Goal: Task Accomplishment & Management: Use online tool/utility

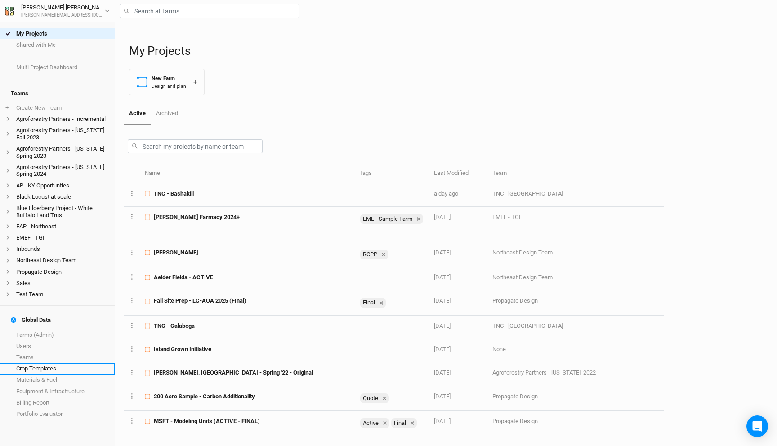
click at [42, 363] on link "Crop Templates" at bounding box center [57, 368] width 115 height 11
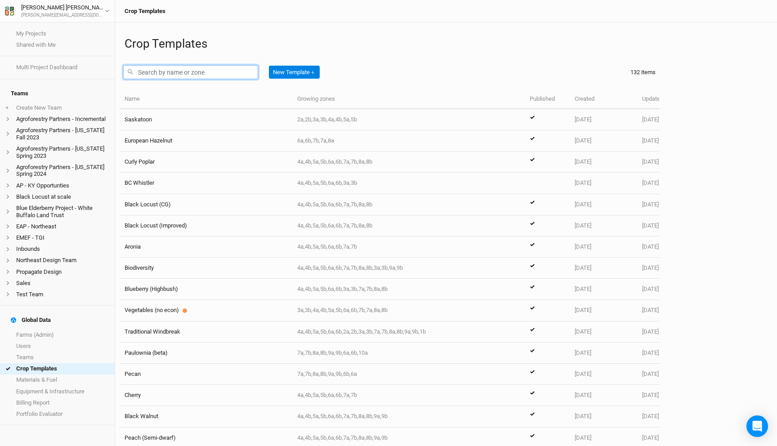
click at [179, 71] on input "text" at bounding box center [190, 72] width 135 height 14
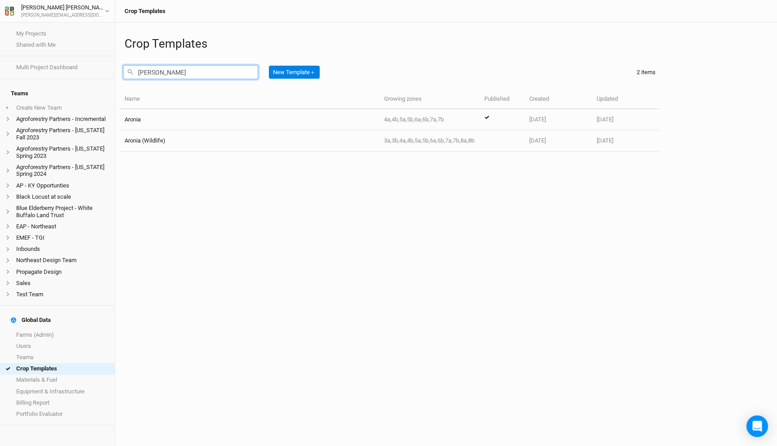
click at [151, 74] on input "[PERSON_NAME]" at bounding box center [190, 72] width 135 height 14
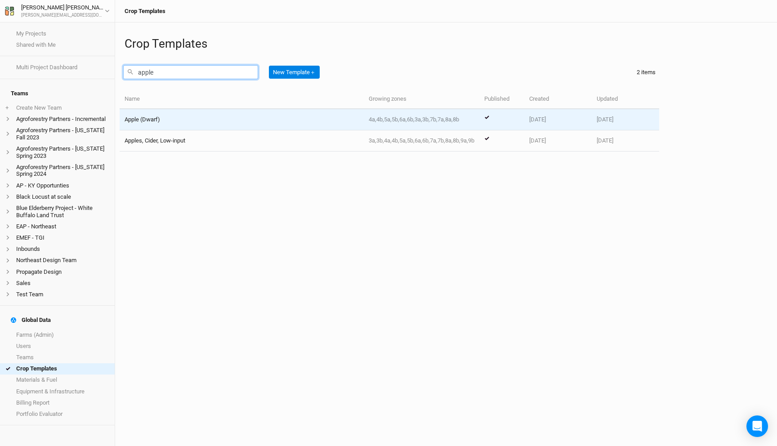
type input "apple"
click at [139, 115] on td "Apple (Dwarf)" at bounding box center [242, 119] width 244 height 21
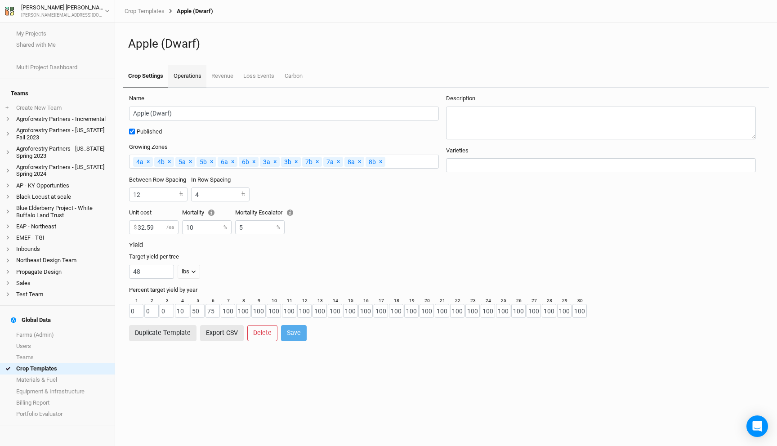
click at [184, 77] on link "Operations" at bounding box center [187, 76] width 38 height 22
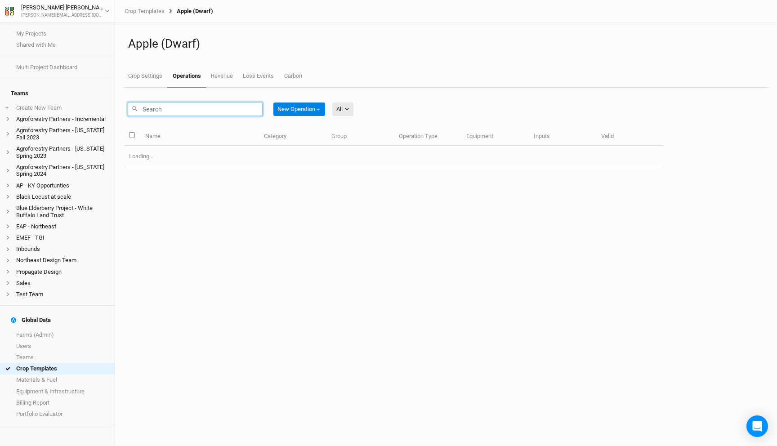
click at [177, 110] on input "text" at bounding box center [195, 109] width 135 height 14
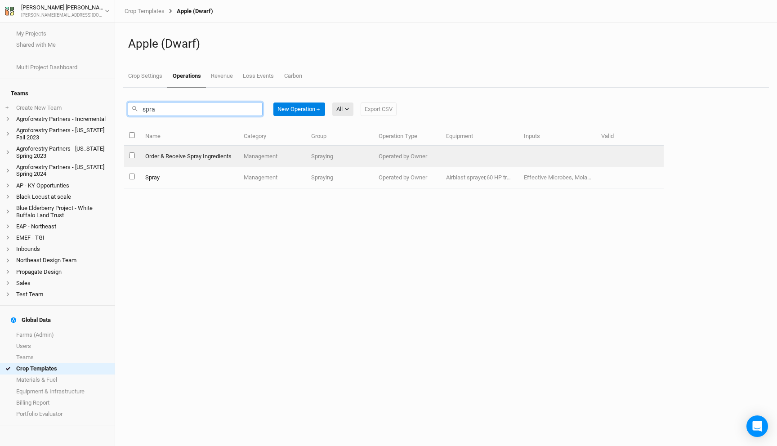
type input "spra"
click at [179, 182] on td "Spray" at bounding box center [189, 177] width 99 height 21
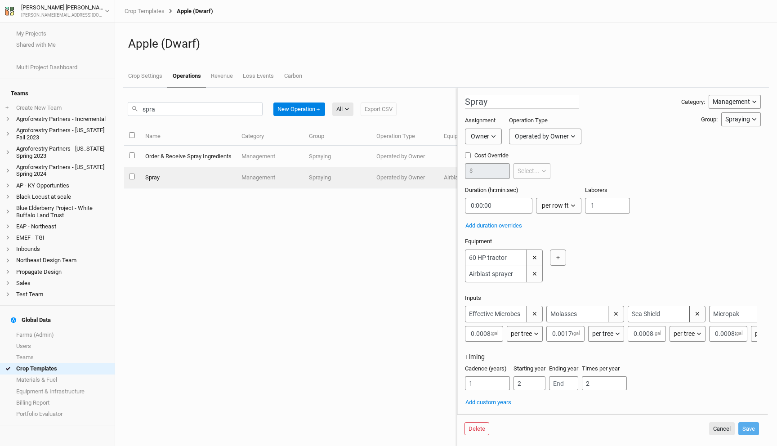
scroll to position [79, 0]
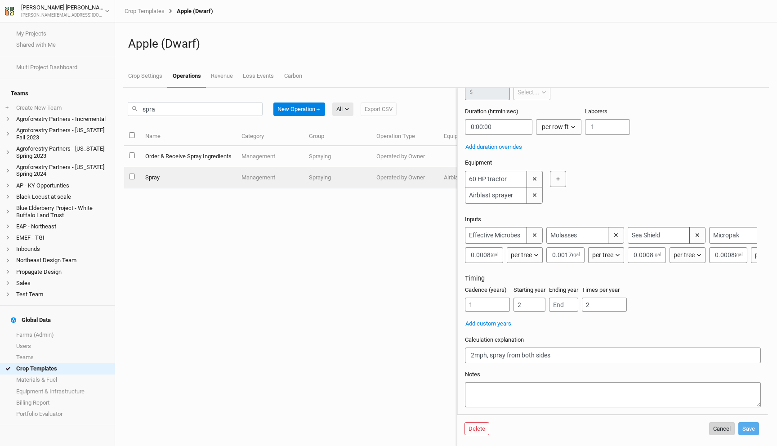
click at [720, 429] on button "Cancel" at bounding box center [722, 428] width 26 height 13
